Goal: Transaction & Acquisition: Subscribe to service/newsletter

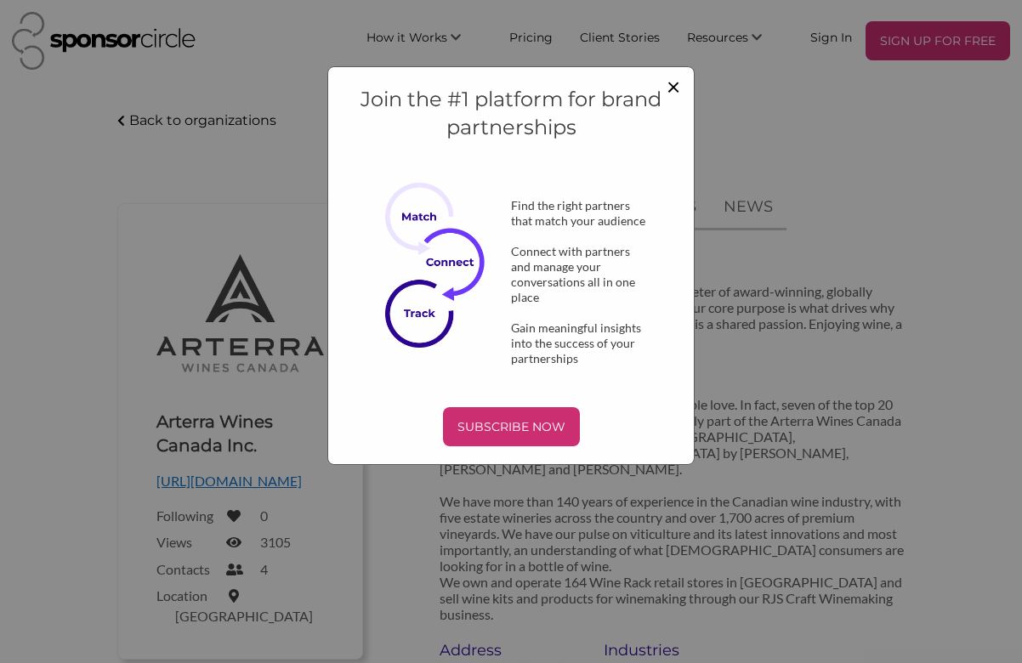
click at [677, 82] on span "×" at bounding box center [673, 85] width 14 height 29
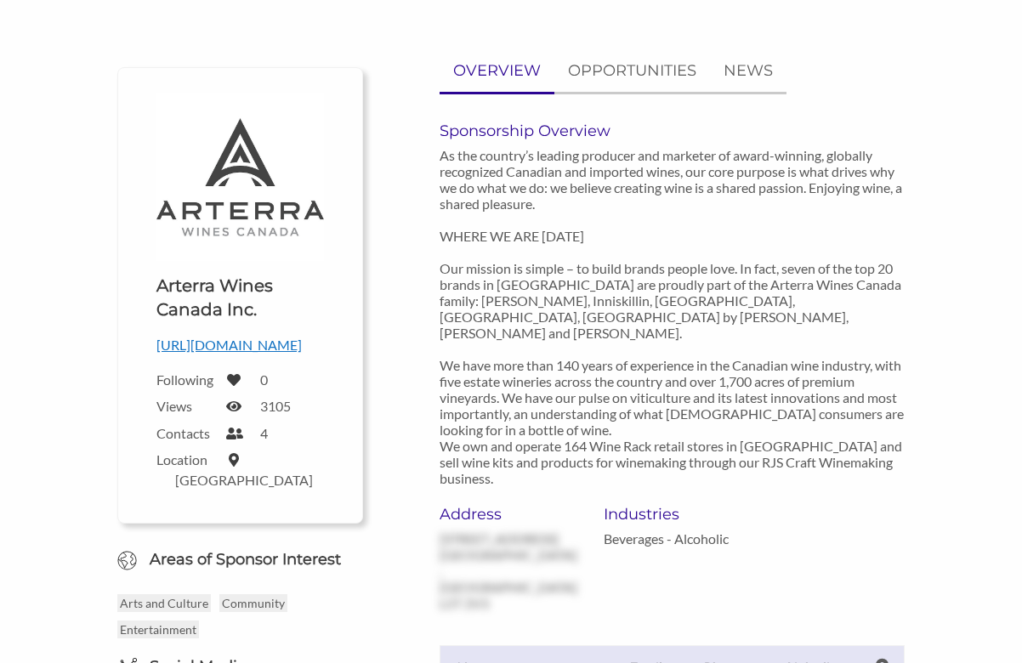
scroll to position [135, 0]
click at [667, 71] on p "OPPORTUNITIES" at bounding box center [632, 71] width 128 height 25
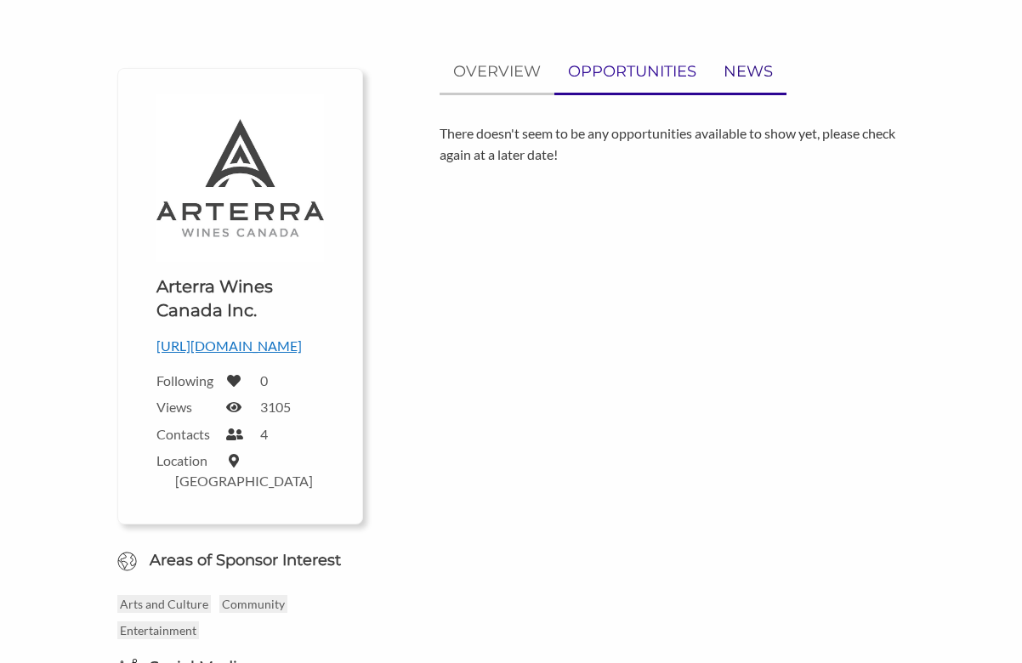
click at [731, 72] on p "NEWS" at bounding box center [747, 71] width 49 height 25
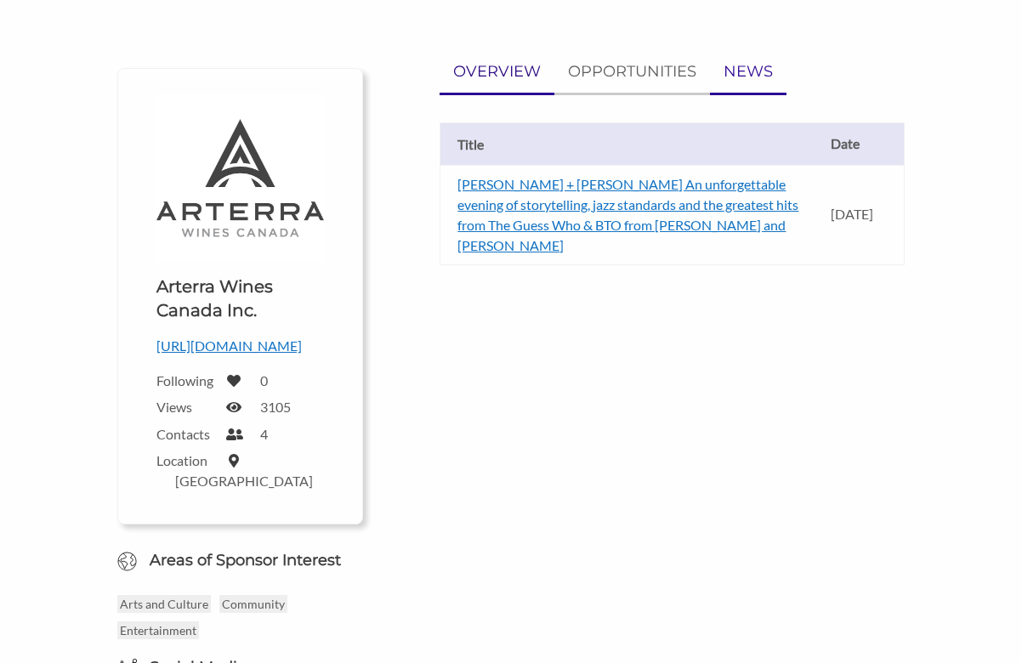
click at [496, 71] on p "OVERVIEW" at bounding box center [497, 71] width 88 height 25
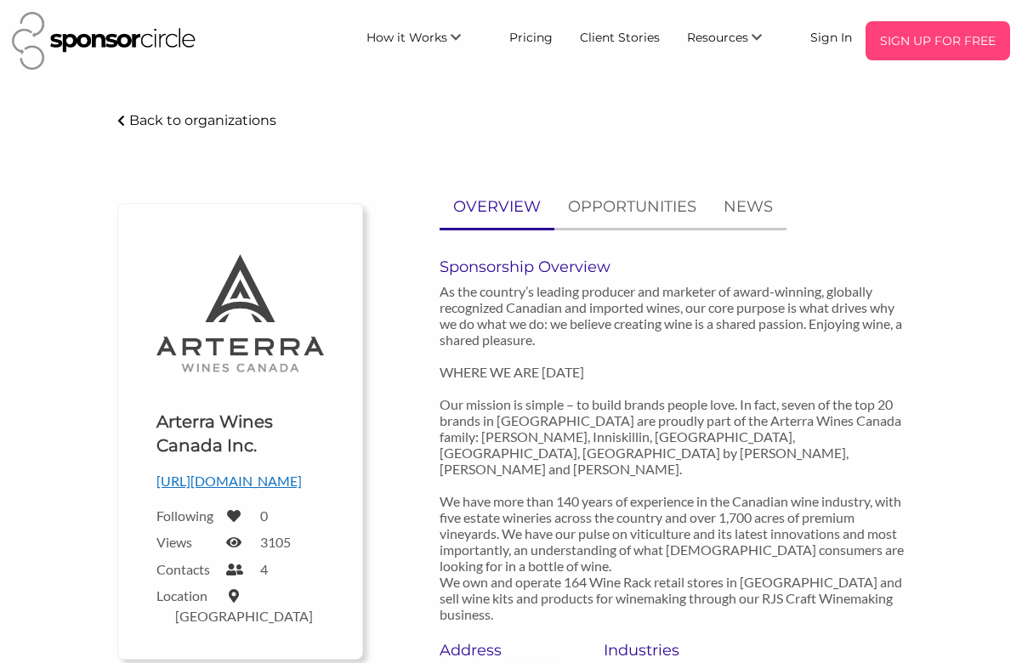
scroll to position [0, 0]
click at [948, 38] on p "SIGN UP FOR FREE" at bounding box center [937, 40] width 131 height 25
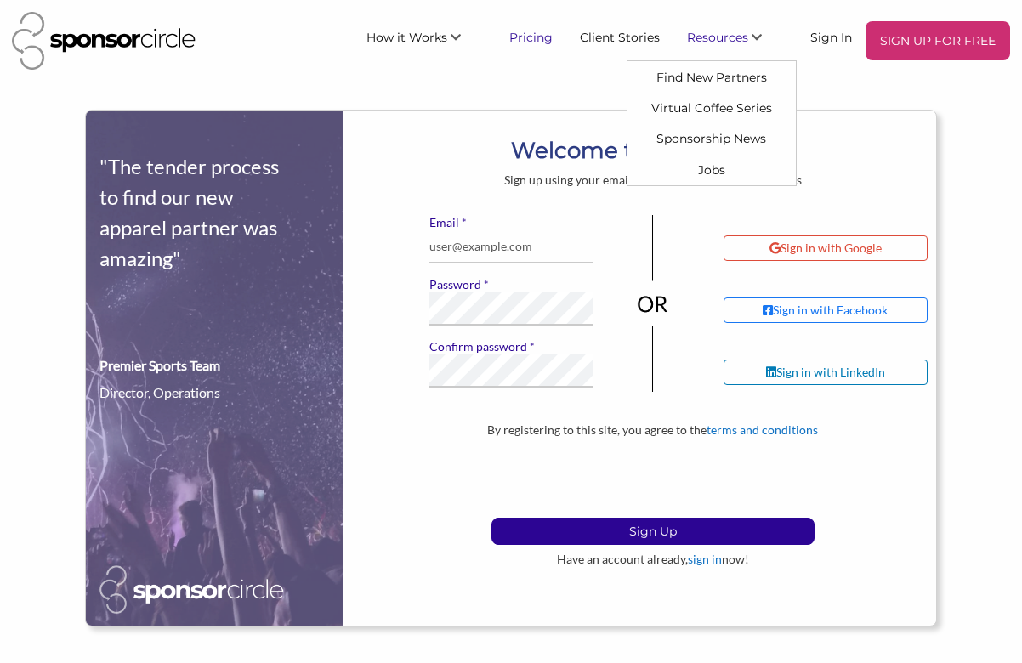
click at [544, 37] on link "Pricing" at bounding box center [530, 36] width 71 height 31
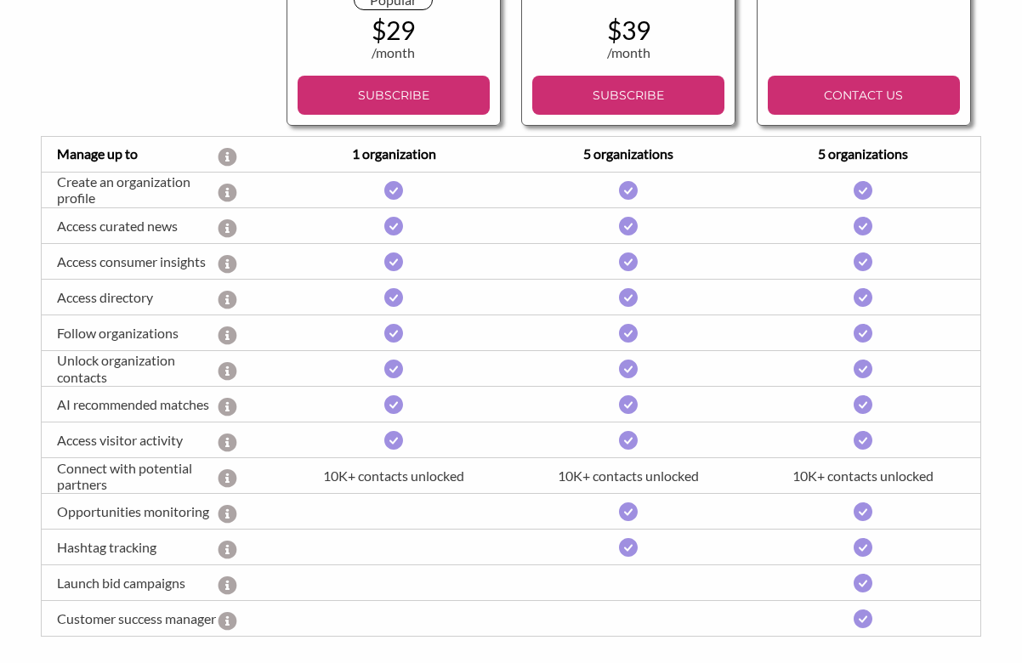
scroll to position [373, 0]
